Goal: Task Accomplishment & Management: Complete application form

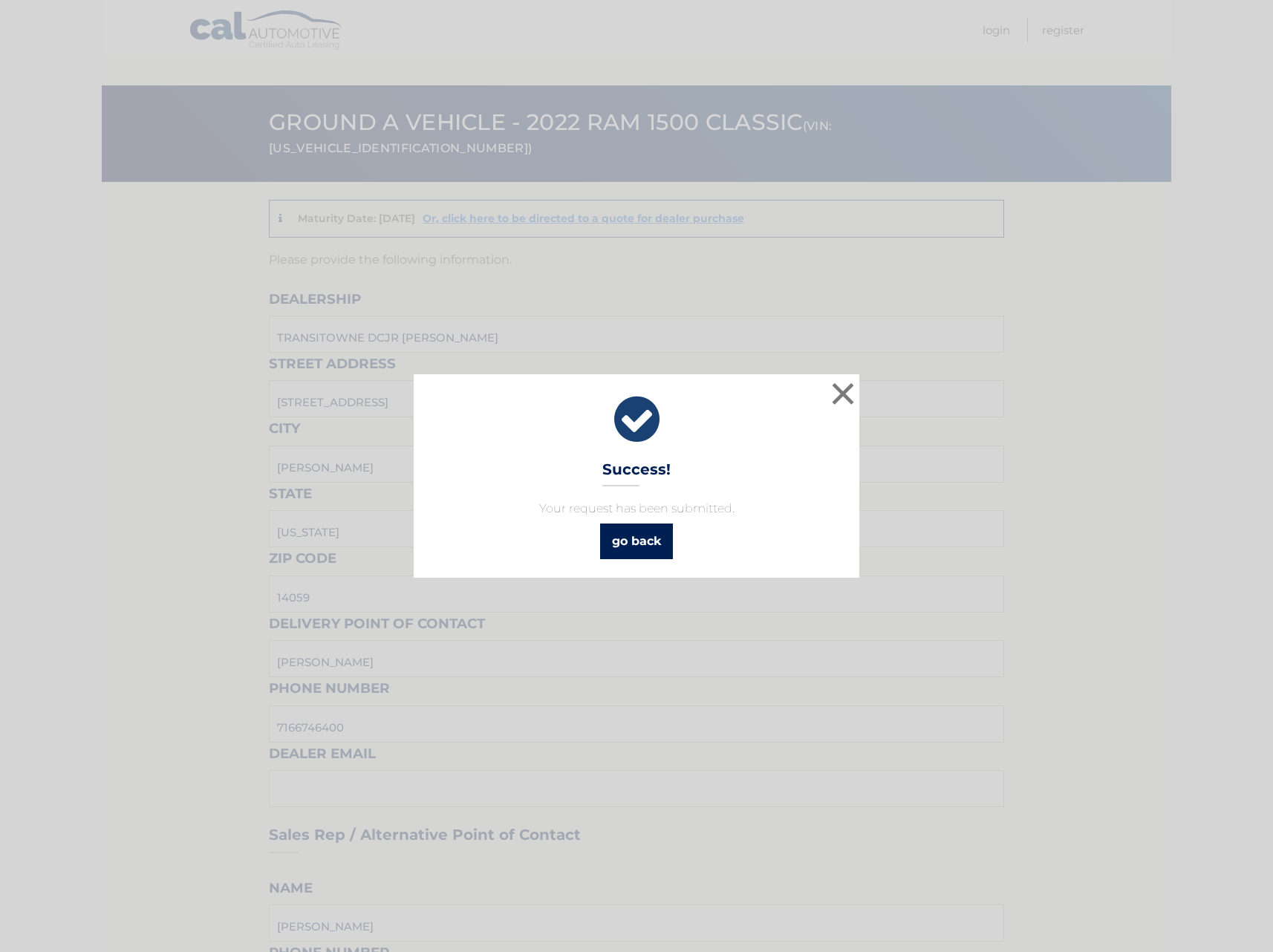
scroll to position [739, 0]
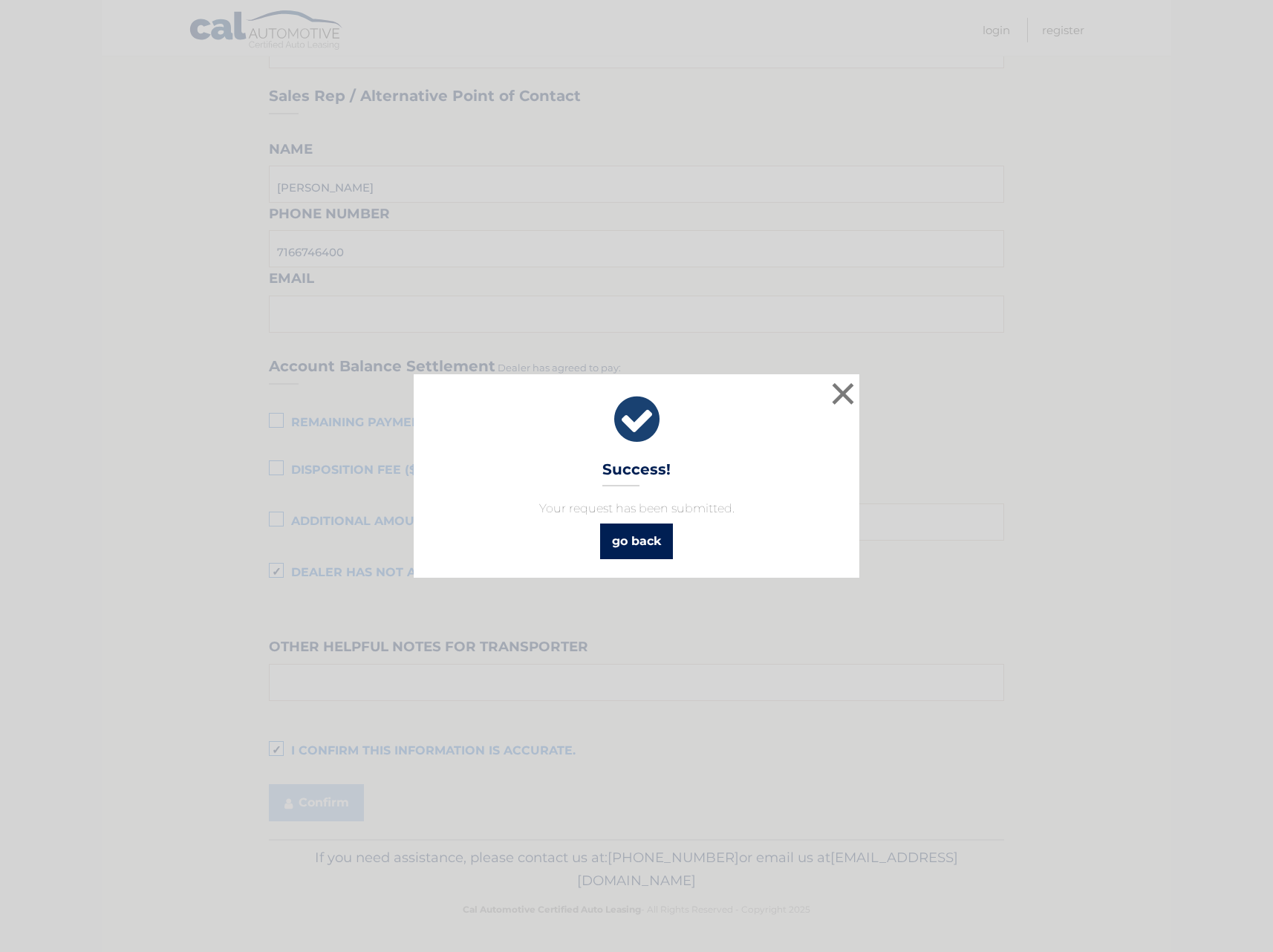
click at [634, 543] on link "go back" at bounding box center [636, 540] width 73 height 36
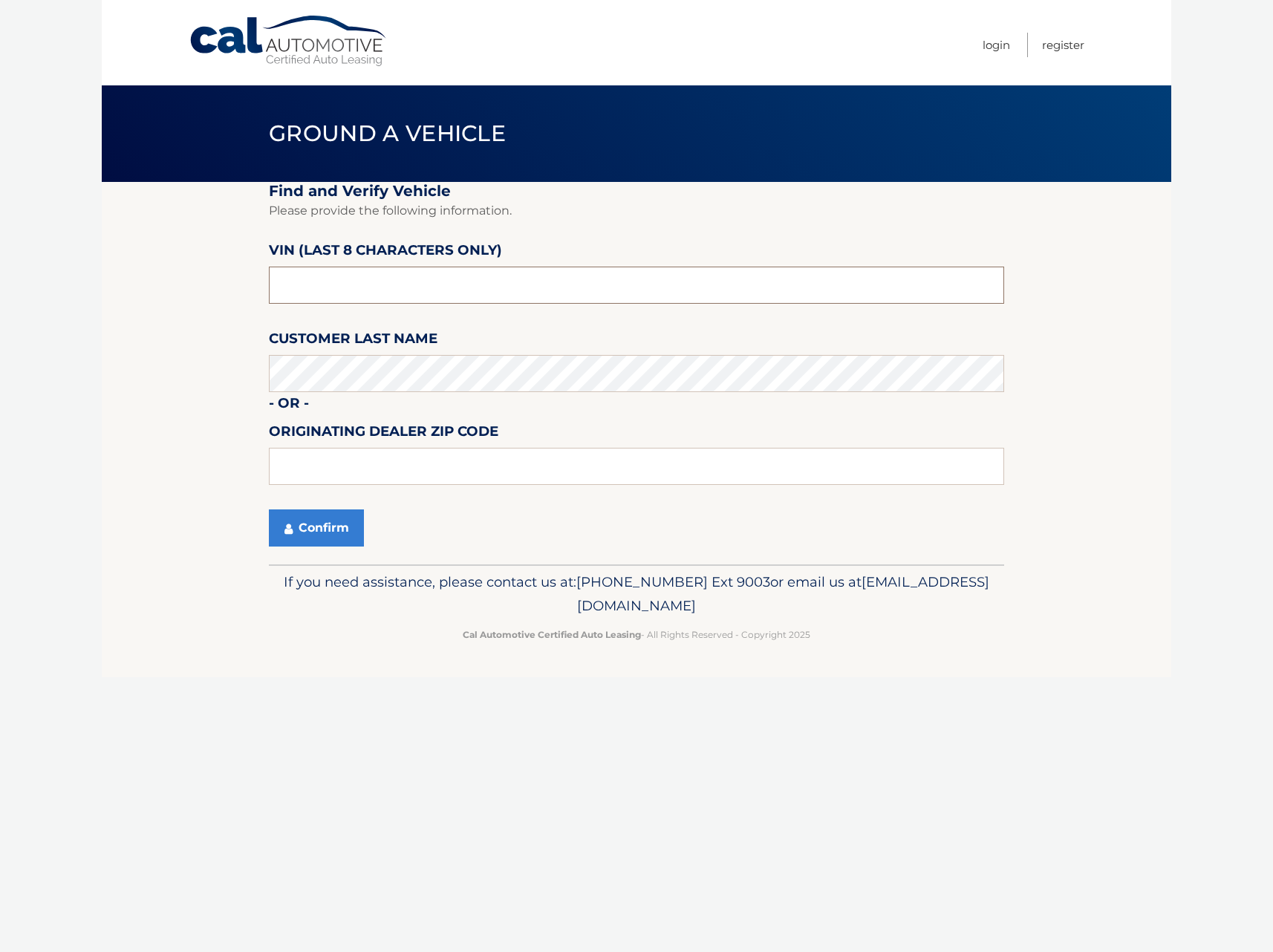
click at [463, 288] on input "text" at bounding box center [636, 285] width 736 height 38
type input "1*******"
type input "NS173777"
click at [392, 408] on fieldset "Find and Verify Vehicle Please provide the following information. VIN (last 8 c…" at bounding box center [636, 373] width 736 height 383
click at [269, 510] on button "Confirm" at bounding box center [316, 528] width 95 height 38
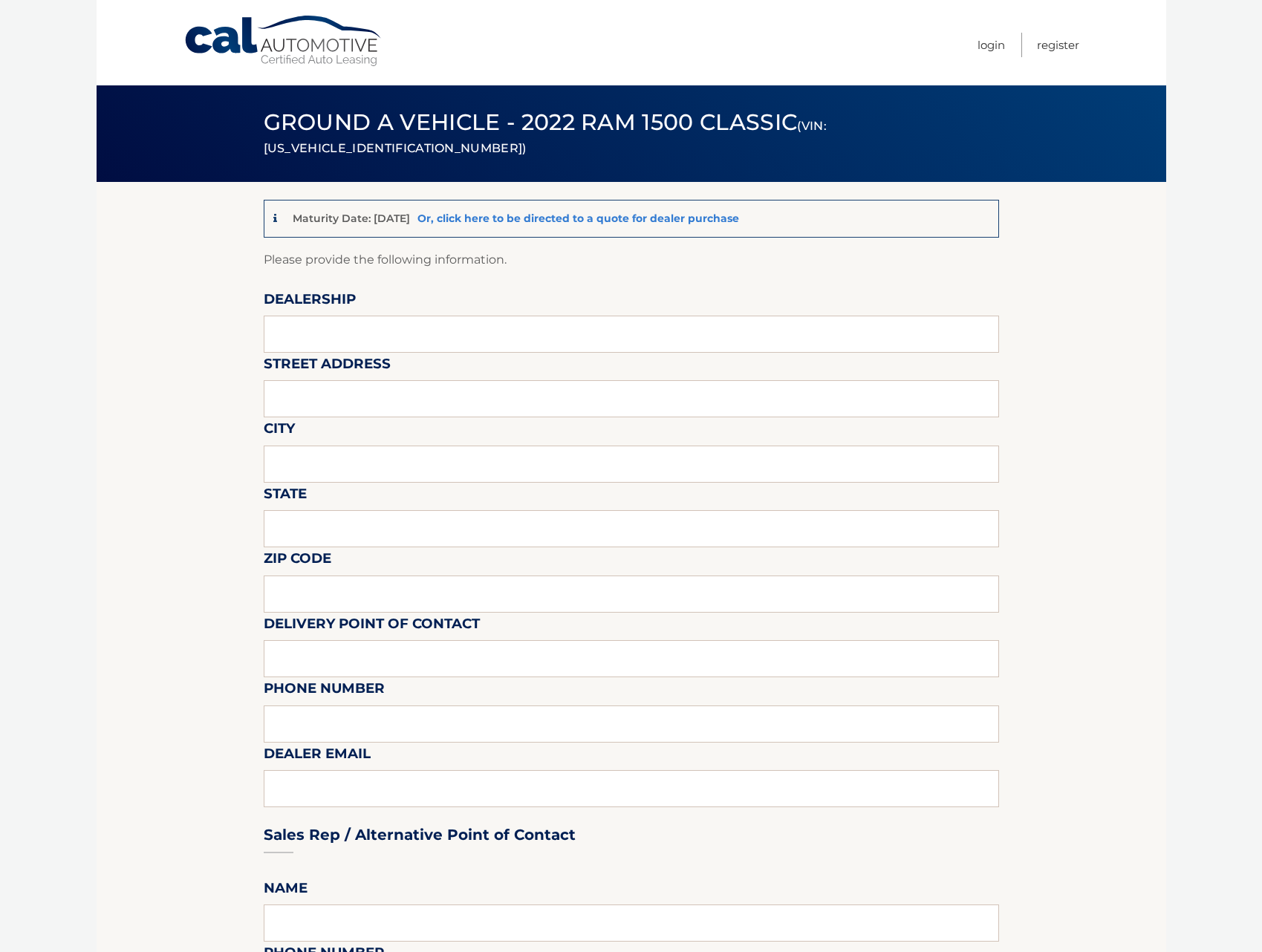
click at [589, 219] on link "Or, click here to be directed to a quote for dealer purchase" at bounding box center [578, 218] width 321 height 13
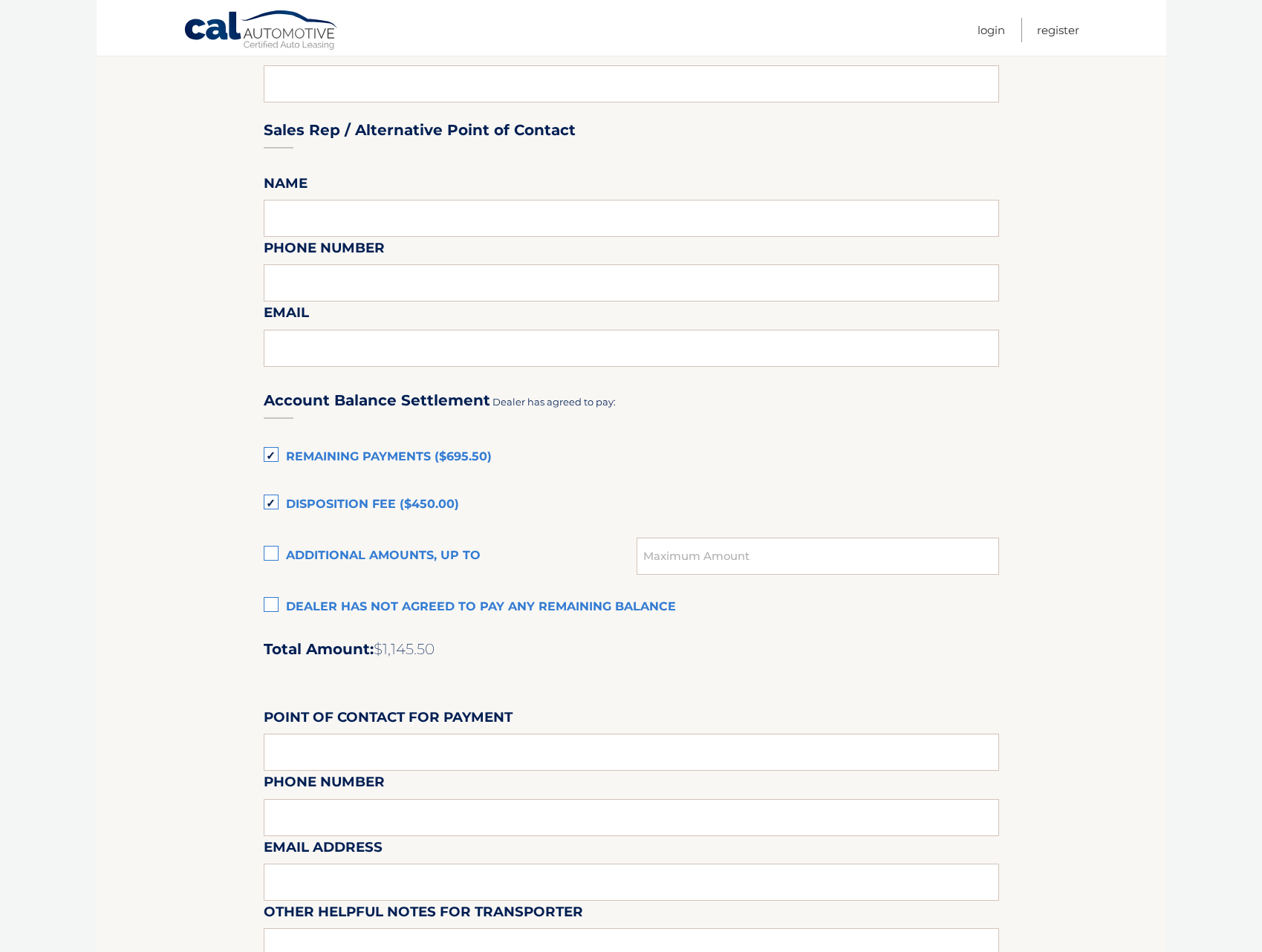
scroll to position [668, 0]
